Goal: Navigation & Orientation: Find specific page/section

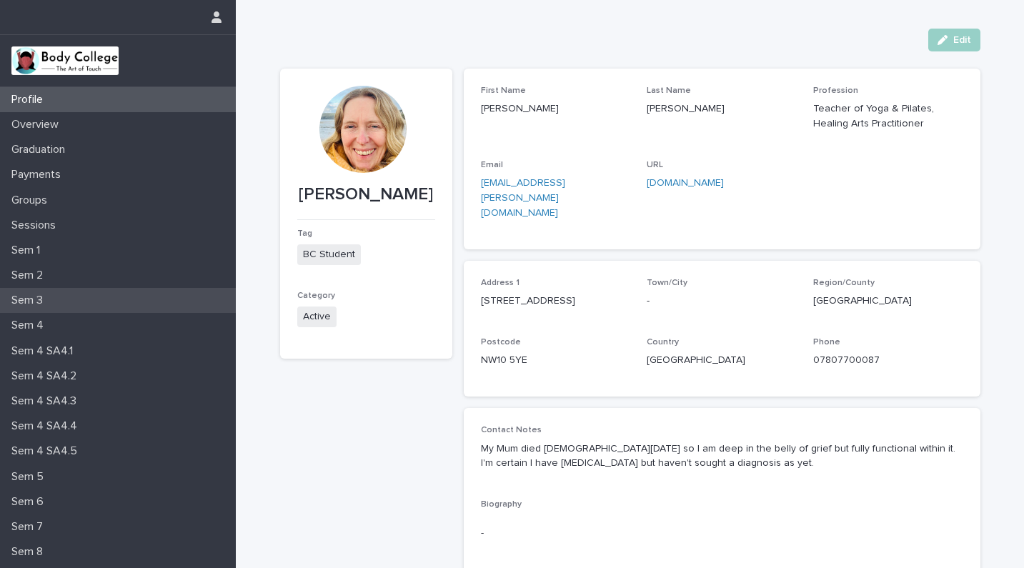
click at [27, 301] on p "Sem 3" at bounding box center [30, 301] width 49 height 14
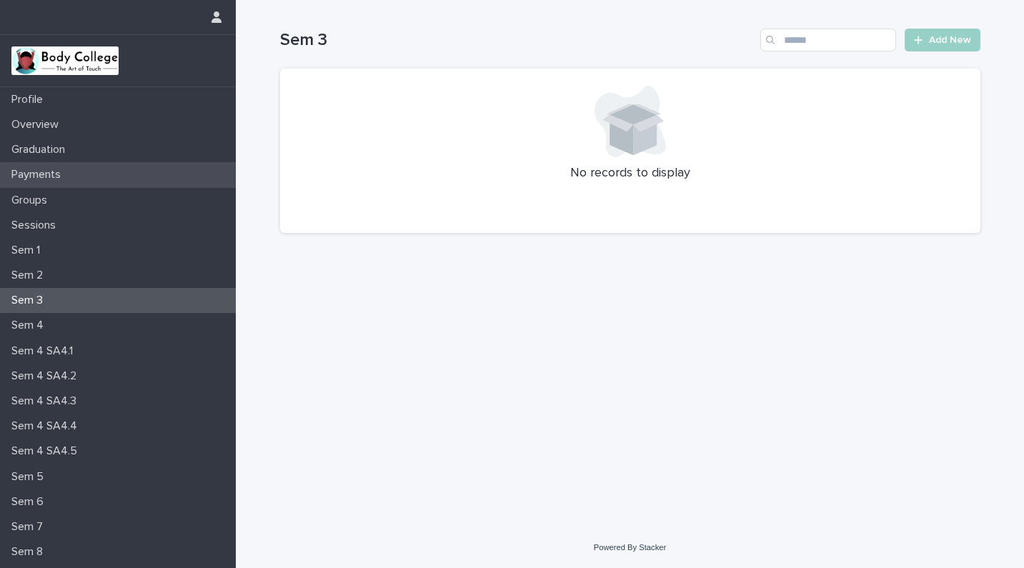
click at [36, 174] on p "Payments" at bounding box center [39, 175] width 66 height 14
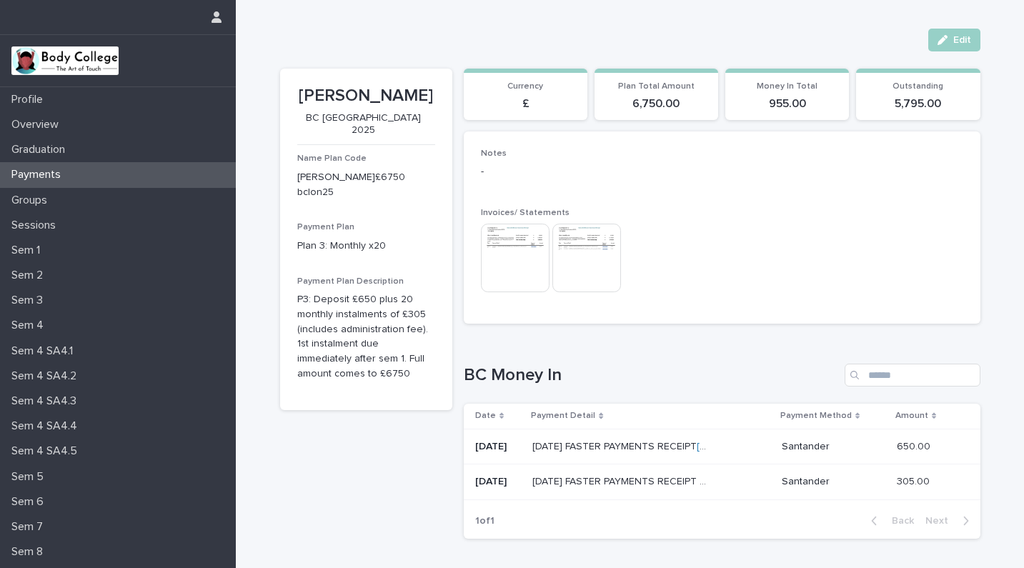
click at [44, 181] on p "Payments" at bounding box center [39, 175] width 66 height 14
click at [39, 152] on p "Graduation" at bounding box center [41, 150] width 71 height 14
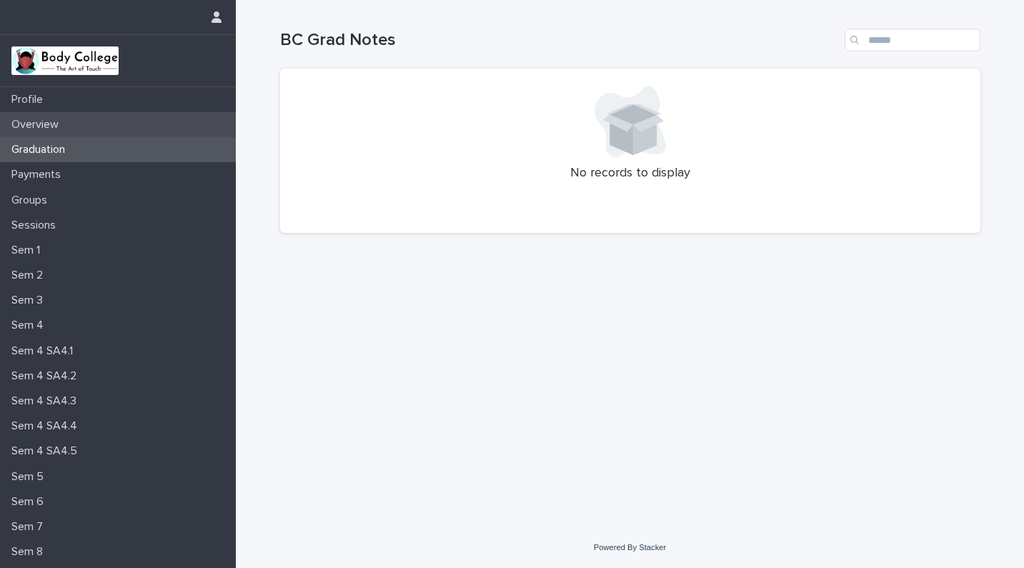
click at [30, 131] on p "Overview" at bounding box center [38, 125] width 64 height 14
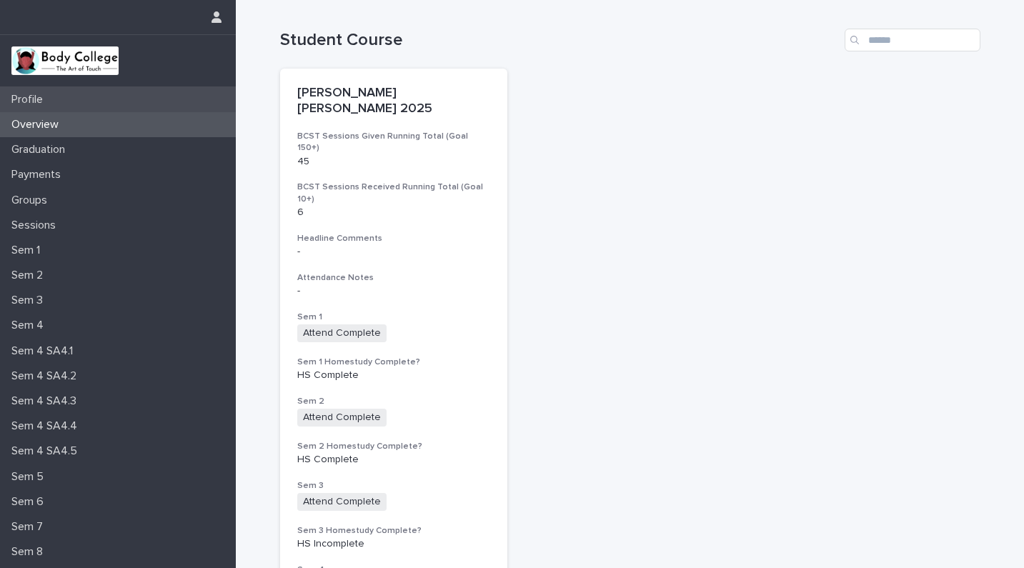
click at [18, 102] on p "Profile" at bounding box center [30, 100] width 49 height 14
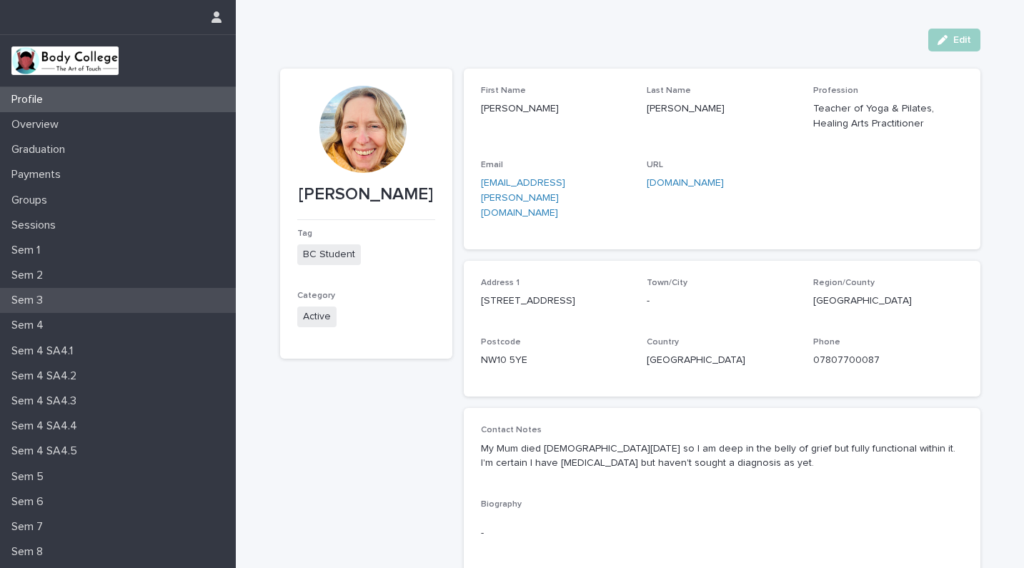
click at [35, 299] on p "Sem 3" at bounding box center [30, 301] width 49 height 14
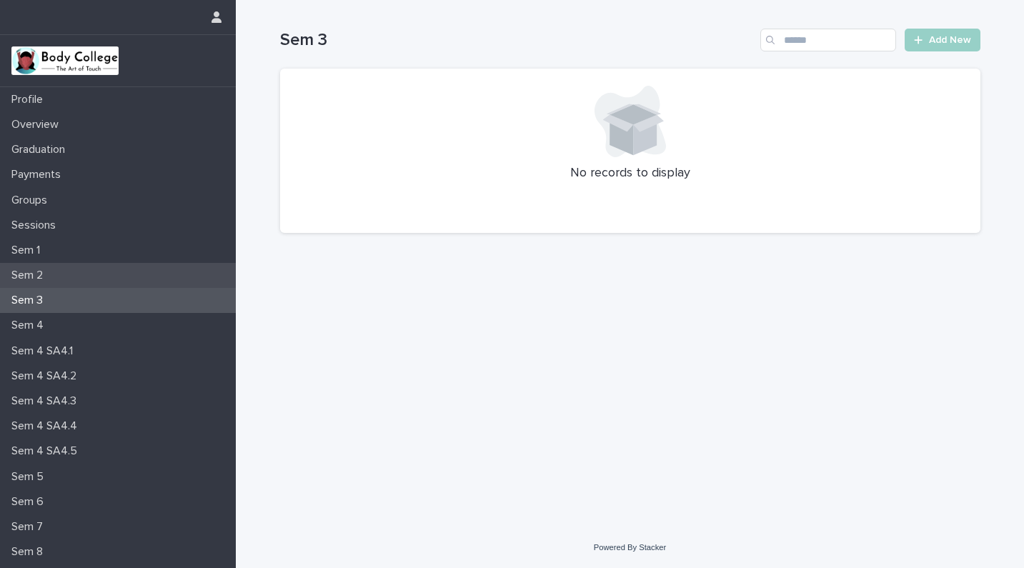
click at [30, 276] on p "Sem 2" at bounding box center [30, 276] width 49 height 14
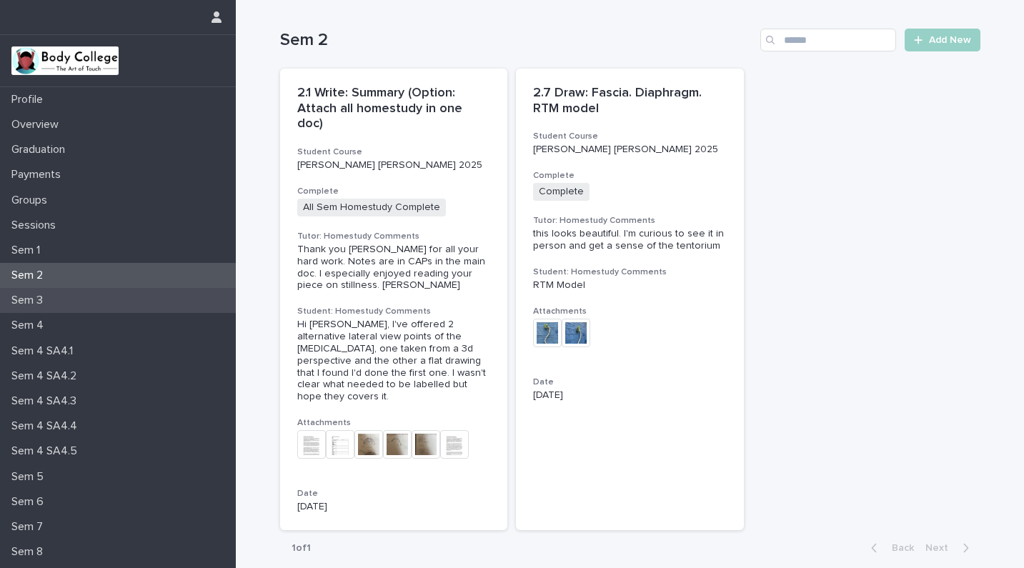
click at [28, 303] on p "Sem 3" at bounding box center [30, 301] width 49 height 14
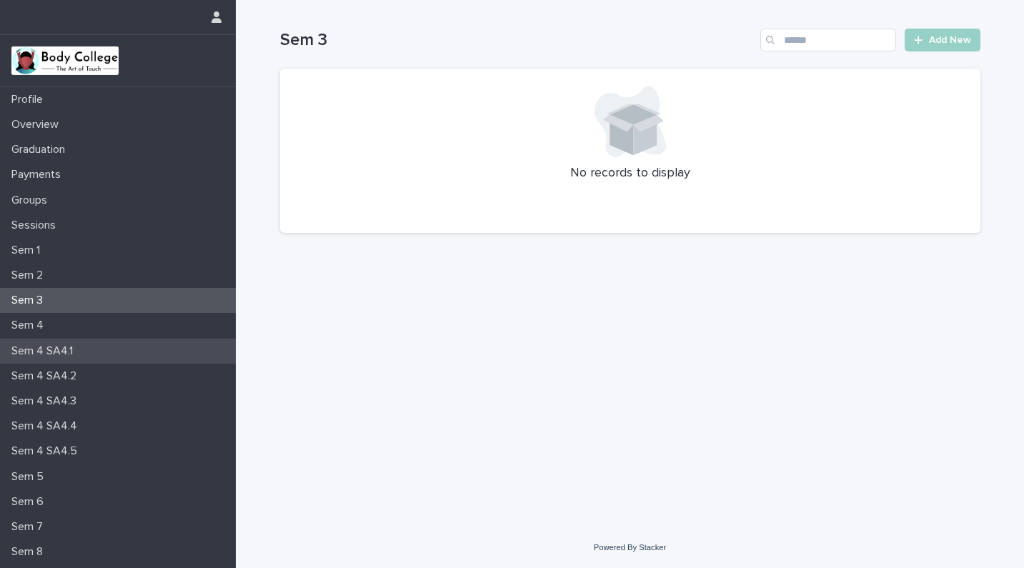
click at [52, 353] on p "Sem 4 SA4.1" at bounding box center [45, 351] width 79 height 14
click at [23, 298] on p "Sem 3" at bounding box center [30, 301] width 49 height 14
